Goal: Navigation & Orientation: Find specific page/section

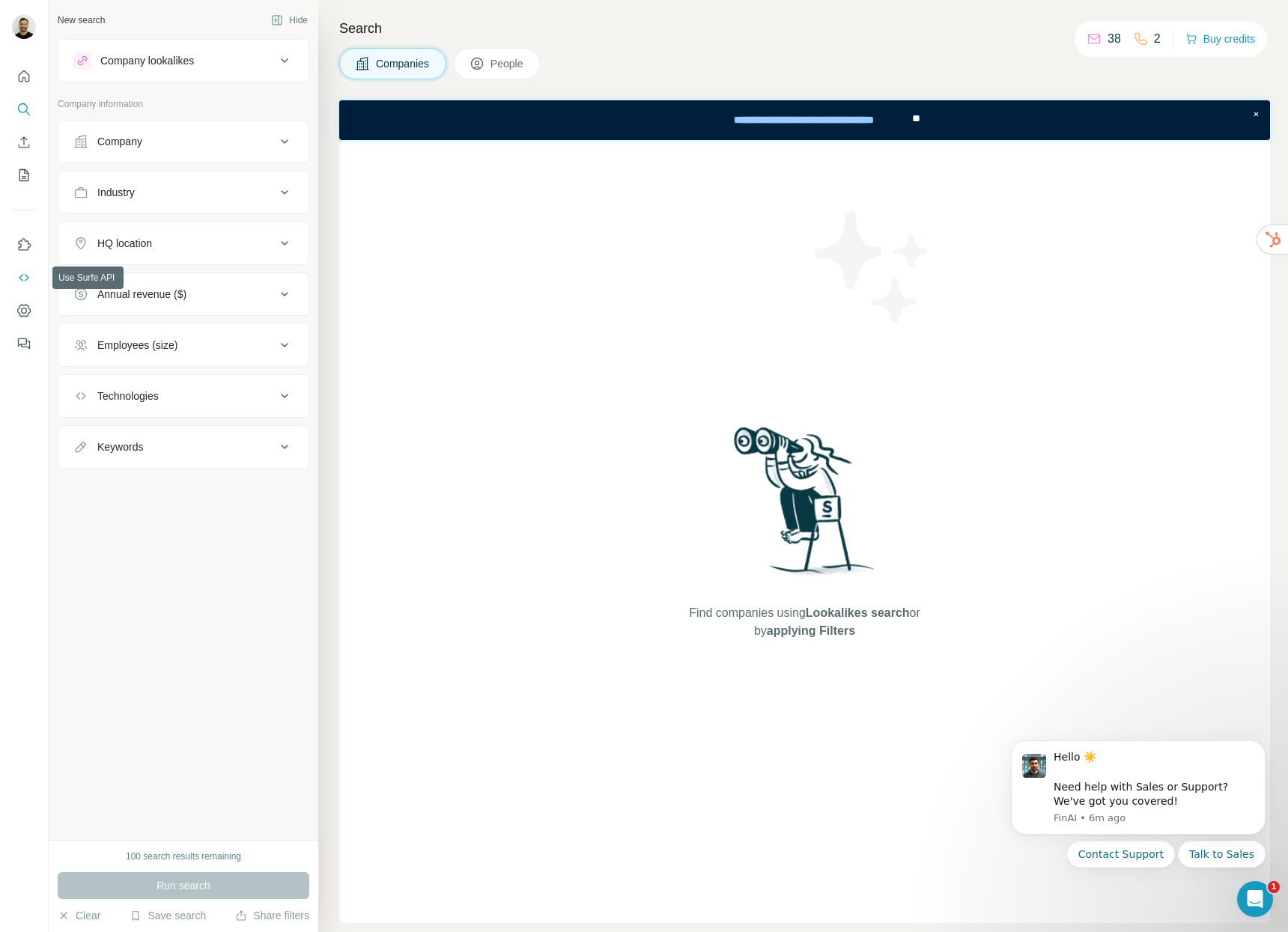
click at [23, 279] on icon "Use Surfe API" at bounding box center [24, 278] width 15 height 15
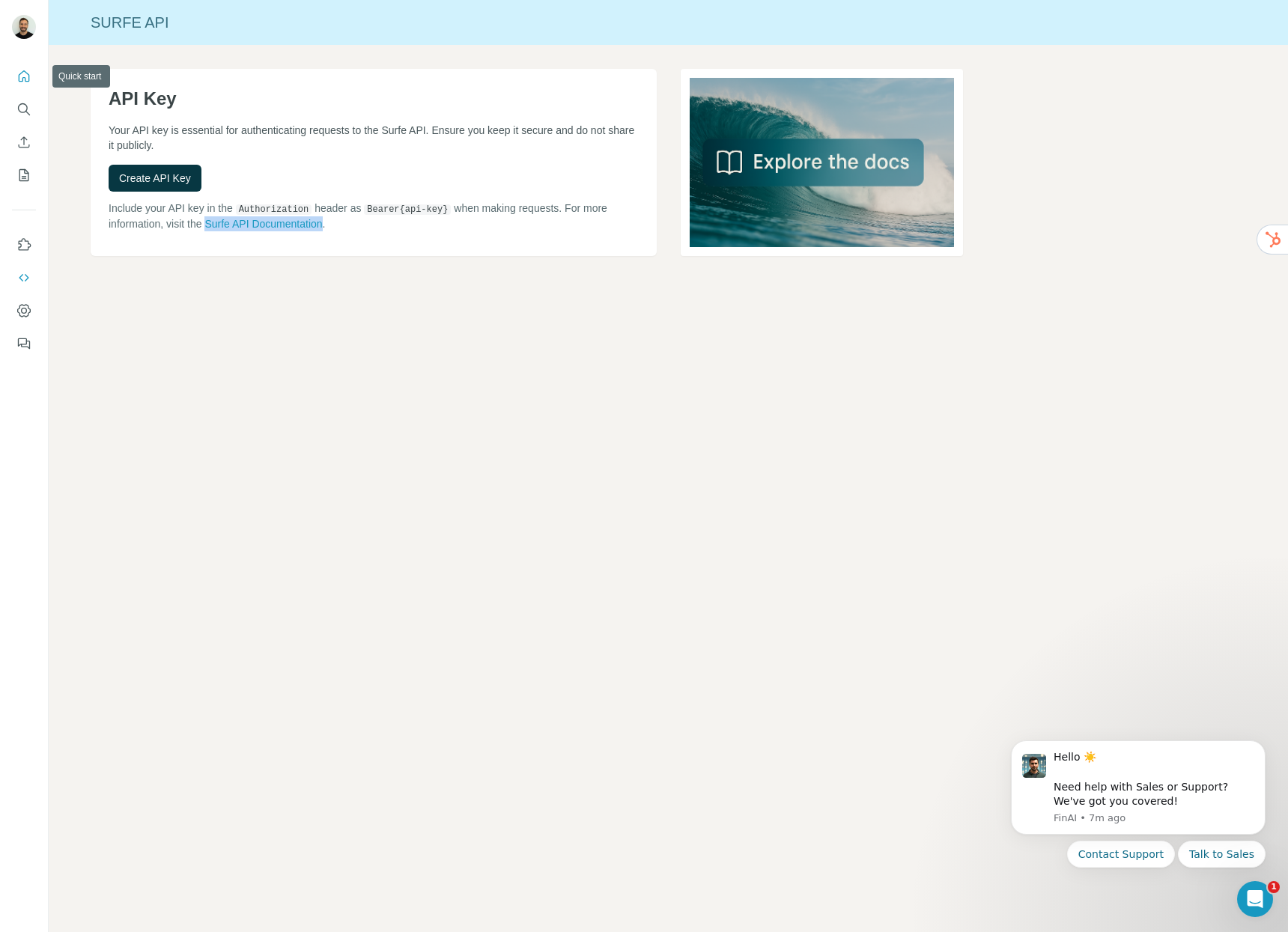
click at [34, 76] on button "Quick start" at bounding box center [24, 76] width 24 height 27
